Goal: Information Seeking & Learning: Learn about a topic

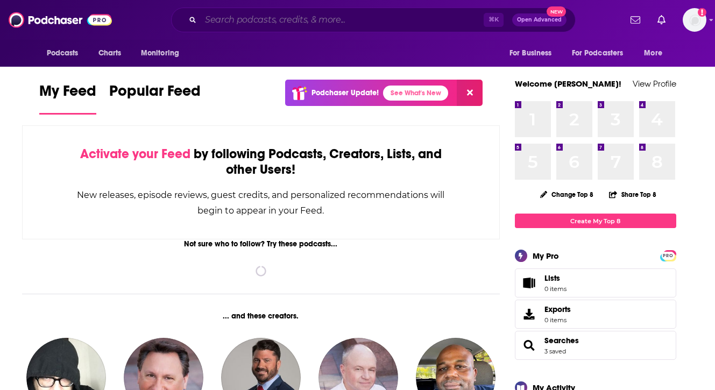
click at [341, 19] on input "Search podcasts, credits, & more..." at bounding box center [342, 19] width 283 height 17
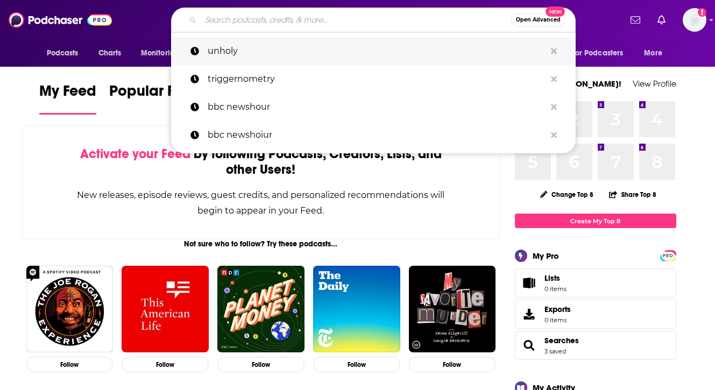
click at [295, 44] on p "unholy" at bounding box center [377, 51] width 338 height 28
type input "unholy"
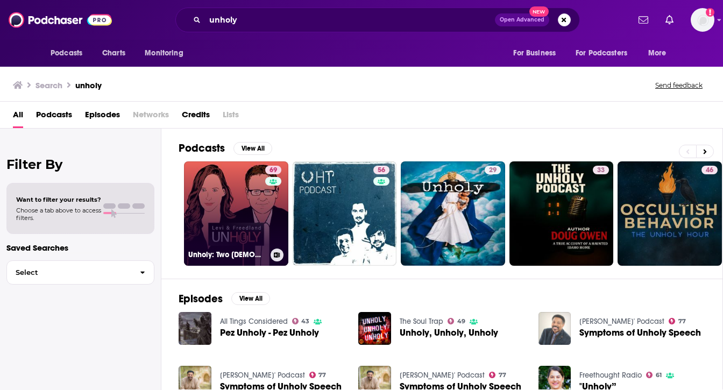
click at [244, 198] on link "69 Unholy: Two [DEMOGRAPHIC_DATA] on the News" at bounding box center [236, 213] width 104 height 104
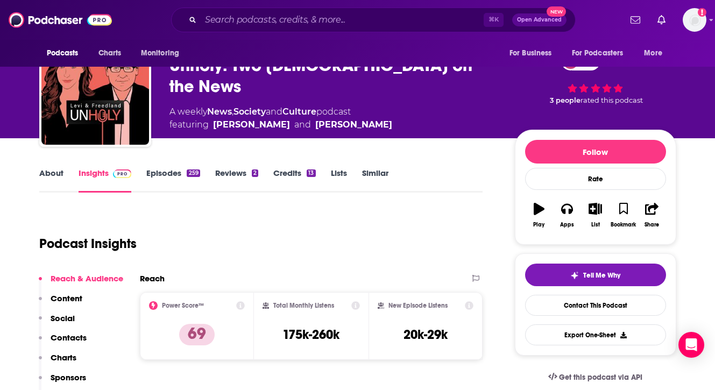
scroll to position [13, 0]
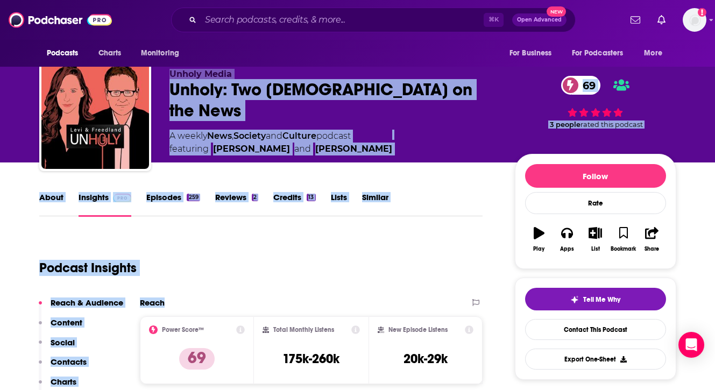
drag, startPoint x: 34, startPoint y: 70, endPoint x: 364, endPoint y: 308, distance: 407.0
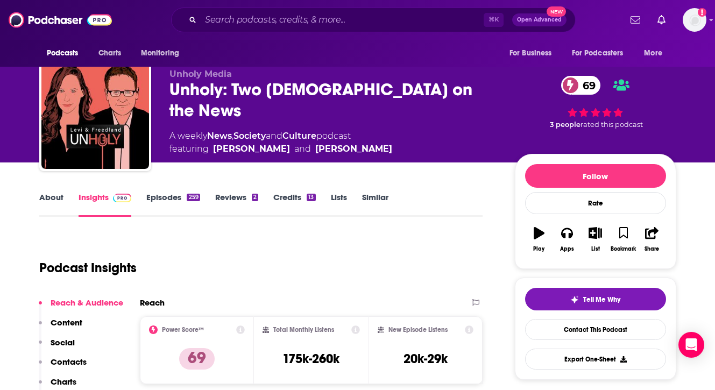
click at [354, 265] on div "Podcast Insights" at bounding box center [256, 261] width 435 height 55
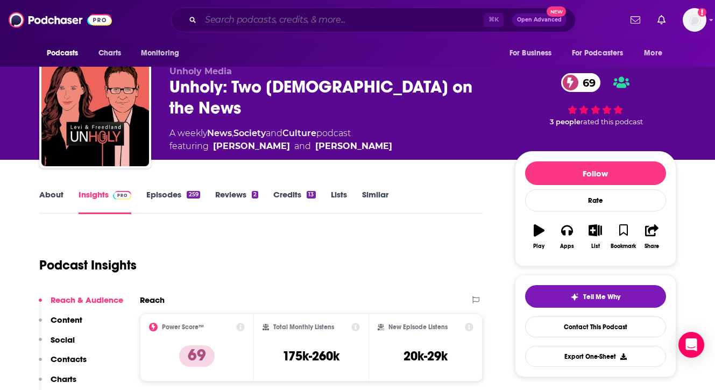
click at [373, 14] on input "Search podcasts, credits, & more..." at bounding box center [342, 19] width 283 height 17
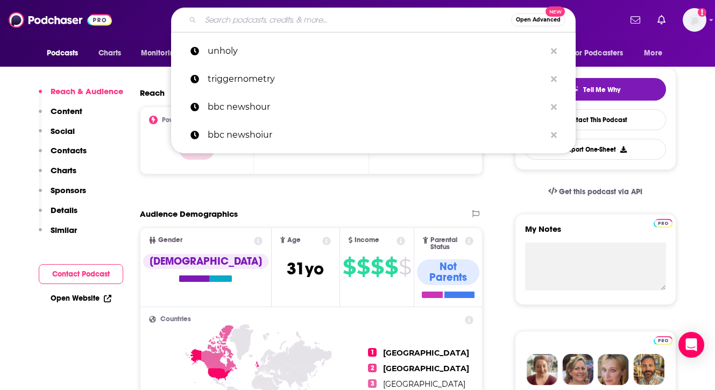
scroll to position [300, 0]
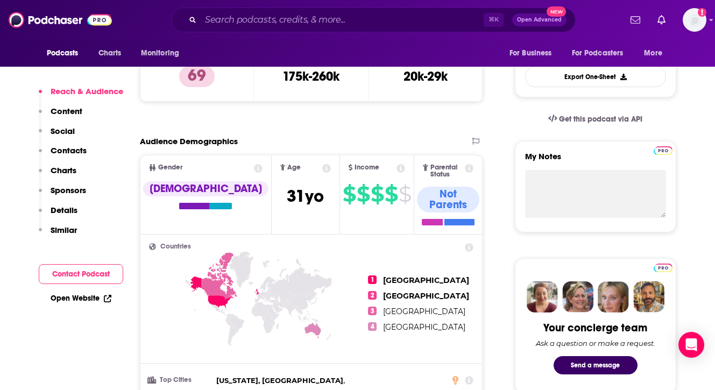
scroll to position [299, 0]
